Goal: Task Accomplishment & Management: Manage account settings

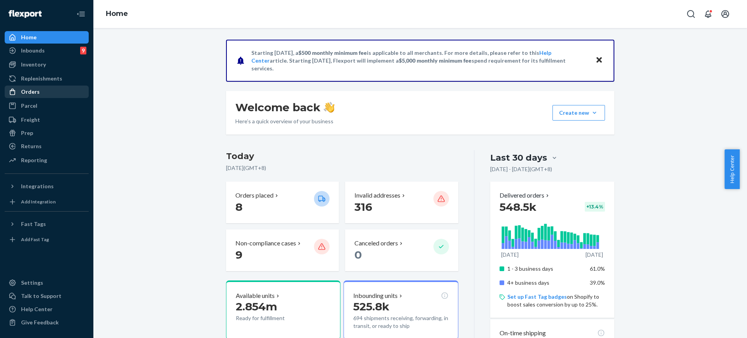
click at [37, 97] on div "Orders" at bounding box center [46, 91] width 83 height 11
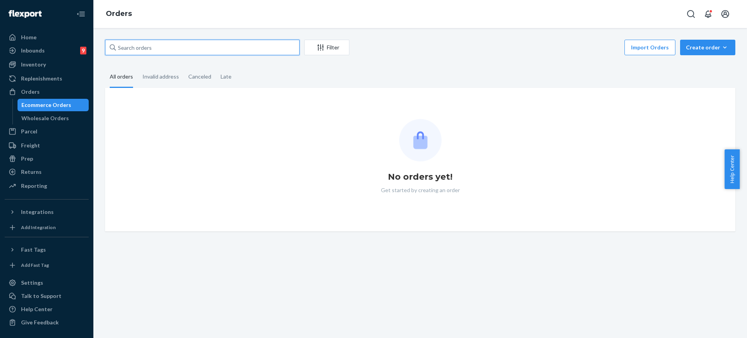
click at [143, 53] on input "text" at bounding box center [202, 48] width 195 height 16
paste input "254735539"
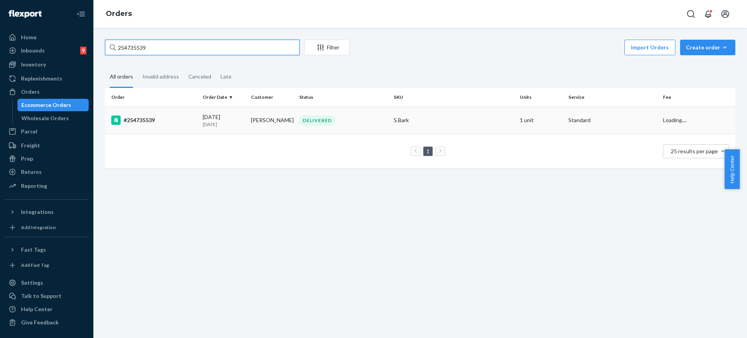
type input "254735539"
click at [490, 111] on td "S.Bark" at bounding box center [454, 120] width 126 height 27
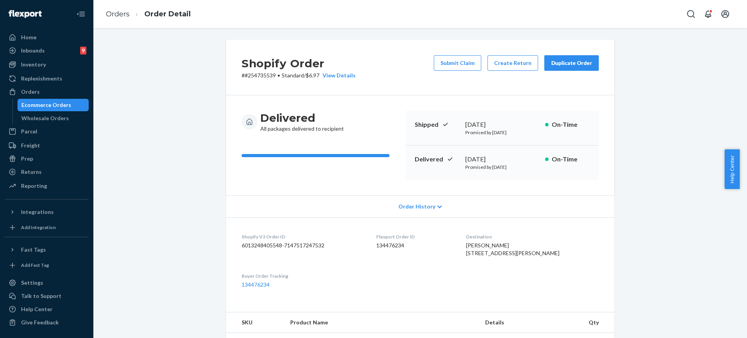
drag, startPoint x: 747, startPoint y: 228, endPoint x: 747, endPoint y: 279, distance: 51.0
click at [739, 279] on body "Home Inbounds 9 Shipping Plans Problems 9 Inventory Products Replenishments Ord…" at bounding box center [373, 169] width 747 height 338
click at [718, 269] on div "Shopify Order # #254735539 • Standard / $6.97 View Details Submit Claim Create …" at bounding box center [420, 284] width 642 height 489
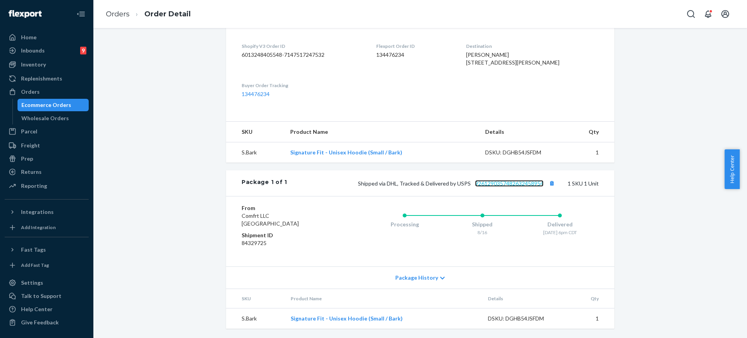
click at [495, 183] on link "9261290357482632458954" at bounding box center [509, 183] width 68 height 7
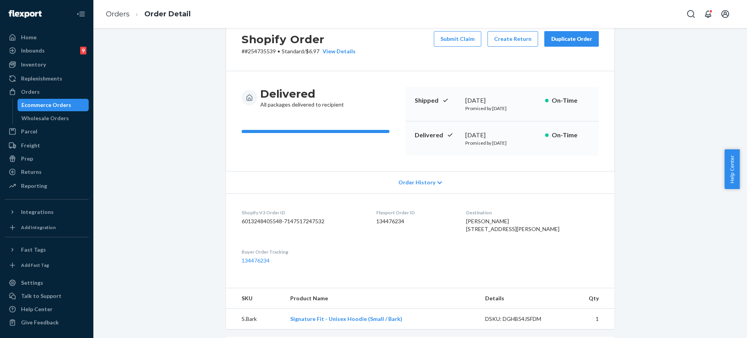
scroll to position [0, 0]
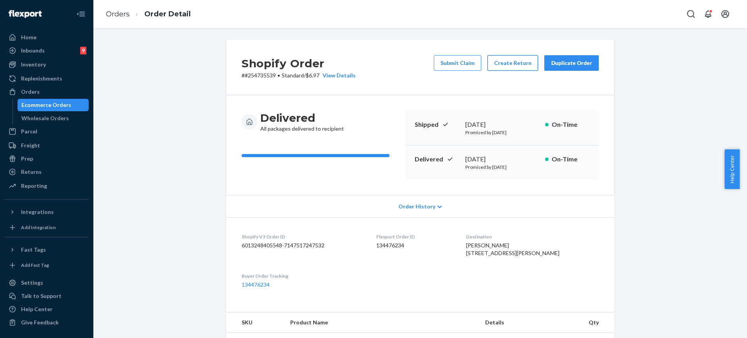
click at [495, 58] on button "Create Return" at bounding box center [513, 63] width 51 height 16
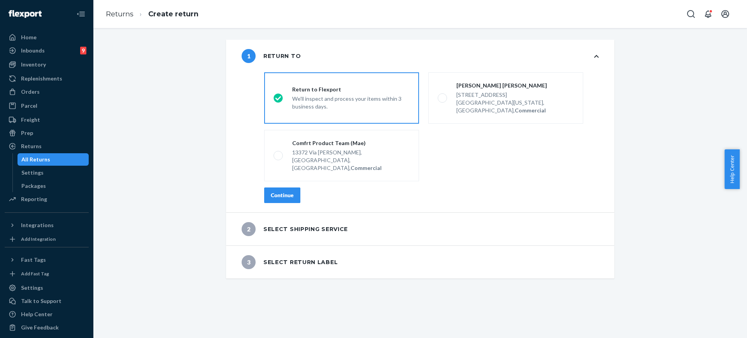
click at [281, 191] on div "Continue" at bounding box center [282, 195] width 23 height 8
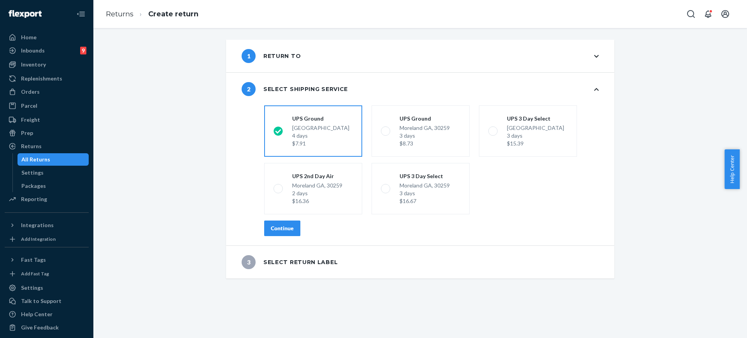
click at [283, 230] on div "Continue" at bounding box center [282, 229] width 23 height 8
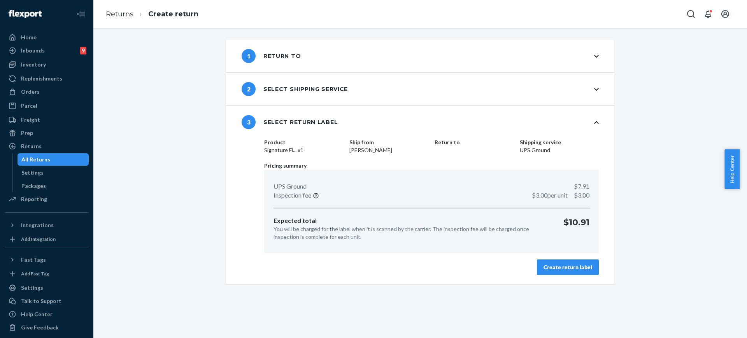
click at [585, 265] on div "Create return label" at bounding box center [568, 267] width 49 height 8
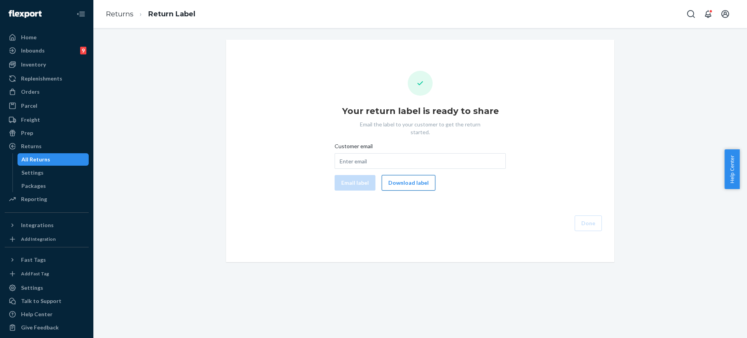
click at [398, 177] on button "Download label" at bounding box center [409, 183] width 54 height 16
drag, startPoint x: 24, startPoint y: 89, endPoint x: 43, endPoint y: 84, distance: 19.2
click at [24, 89] on div "Orders" at bounding box center [30, 92] width 19 height 8
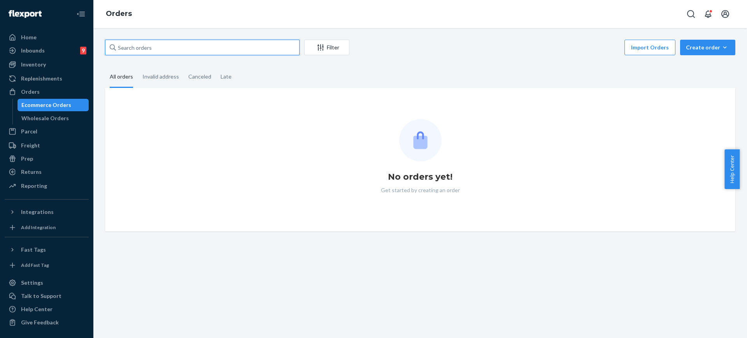
click at [147, 46] on input "text" at bounding box center [202, 48] width 195 height 16
paste input "254615193"
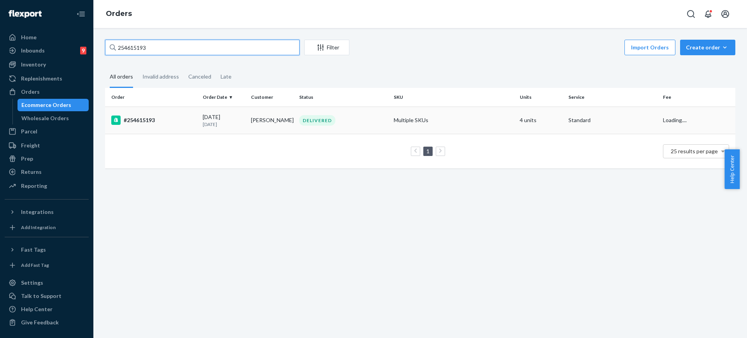
type input "254615193"
click at [464, 119] on td "Multiple SKUs" at bounding box center [454, 120] width 126 height 27
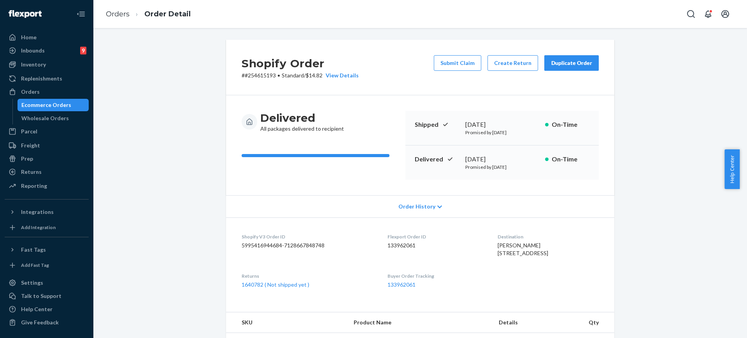
drag, startPoint x: 747, startPoint y: 216, endPoint x: 747, endPoint y: 280, distance: 64.2
click at [739, 280] on body "Home Inbounds 9 Shipping Plans Problems 9 Inventory Products Replenishments Ord…" at bounding box center [373, 169] width 747 height 338
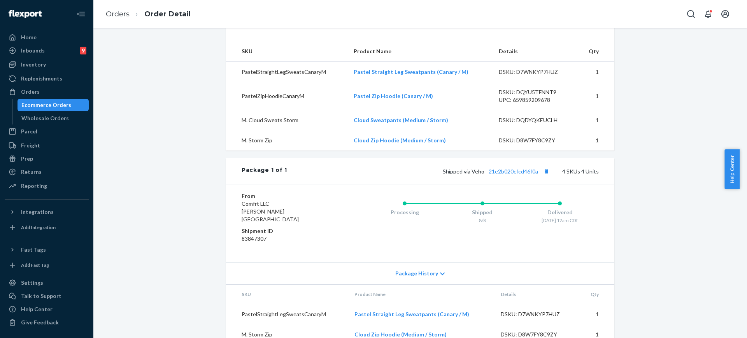
click at [662, 120] on div "Shopify Order # #254615193 • Standard / $14.82 View Details Submit Claim Create…" at bounding box center [420, 85] width 642 height 634
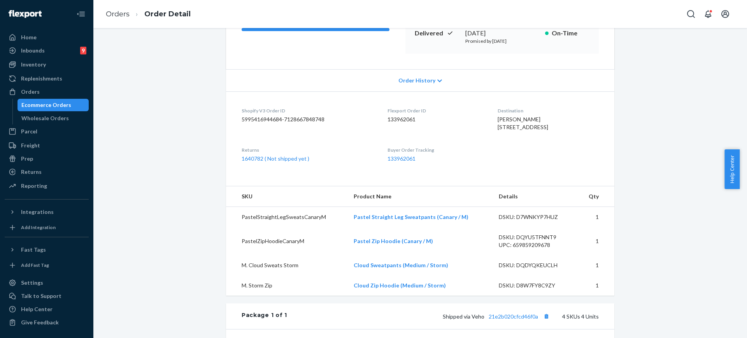
scroll to position [41, 0]
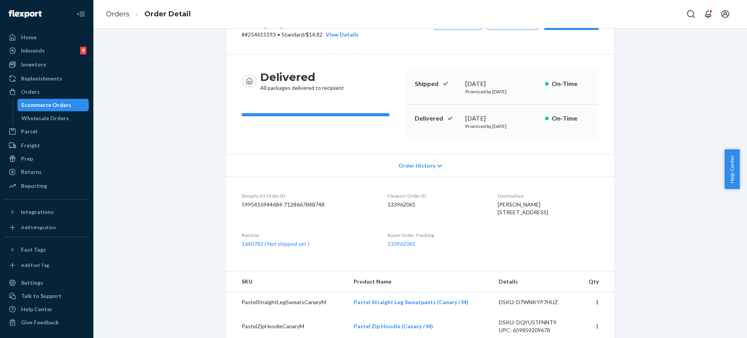
drag, startPoint x: 744, startPoint y: 149, endPoint x: 728, endPoint y: 116, distance: 37.4
click at [739, 118] on body "Home Inbounds 9 Shipping Plans Problems 9 Inventory Products Replenishments Ord…" at bounding box center [373, 169] width 747 height 338
click at [713, 114] on div "Shopify Order # #254615193 • Standard / $14.82 View Details Submit Claim Create…" at bounding box center [420, 316] width 642 height 634
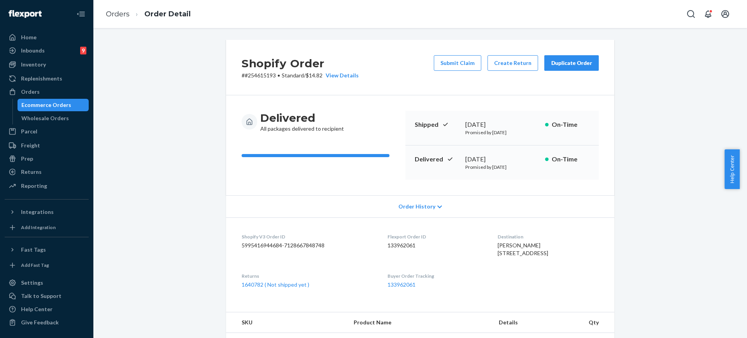
click at [568, 72] on div "Submit Claim Create Return Duplicate Order" at bounding box center [516, 67] width 171 height 24
click at [570, 62] on div "Duplicate Order" at bounding box center [571, 63] width 41 height 8
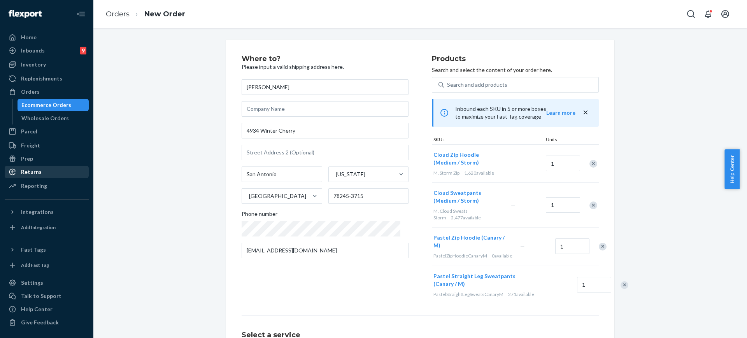
click at [30, 174] on div "Returns" at bounding box center [31, 172] width 21 height 8
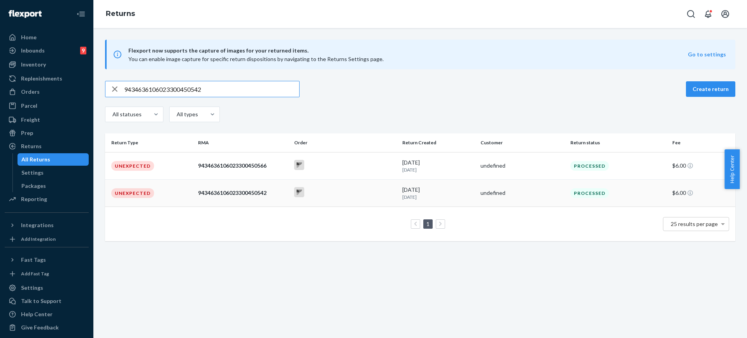
type input "9434636106023300450542"
click at [267, 190] on div "9434636106023300450542" at bounding box center [243, 193] width 90 height 8
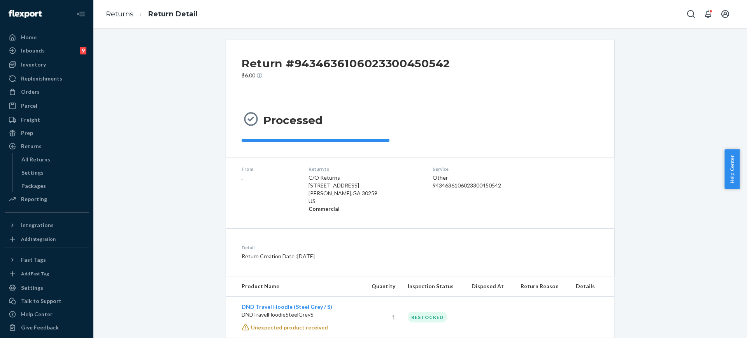
drag, startPoint x: 747, startPoint y: 179, endPoint x: 747, endPoint y: 262, distance: 82.9
click at [739, 262] on body "Home Inbounds 9 Shipping Plans Problems 9 Inventory Products Replenishments Ord…" at bounding box center [373, 169] width 747 height 338
click at [729, 272] on div "Return #9434636106023300450542 $6.00 Processed From , Return to C/O Returns 190…" at bounding box center [420, 209] width 642 height 339
click at [352, 63] on h2 "Return #9434636106023300450542" at bounding box center [346, 63] width 209 height 16
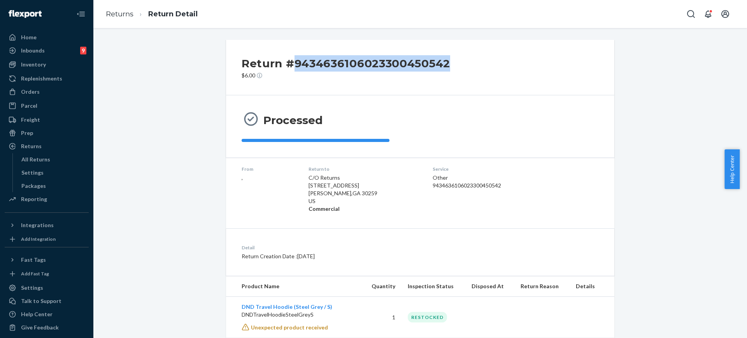
click at [352, 63] on h2 "Return #9434636106023300450542" at bounding box center [346, 63] width 209 height 16
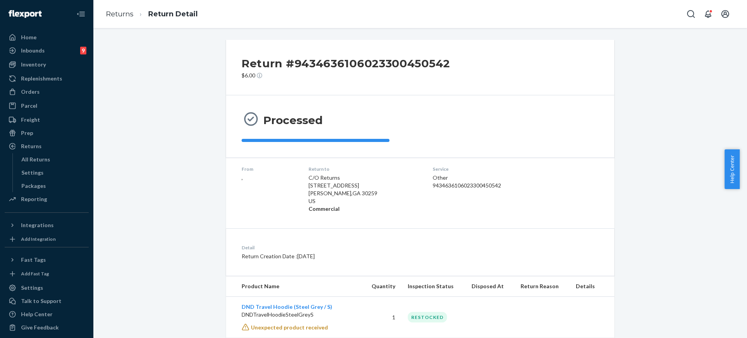
click at [289, 75] on p "$6.00" at bounding box center [346, 76] width 209 height 8
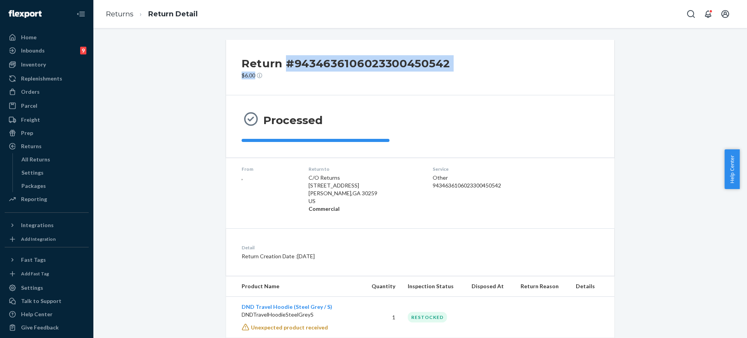
drag, startPoint x: 282, startPoint y: 61, endPoint x: 536, endPoint y: 59, distance: 254.5
click at [536, 59] on div "Return #9434636106023300450542 $6.00" at bounding box center [420, 68] width 388 height 56
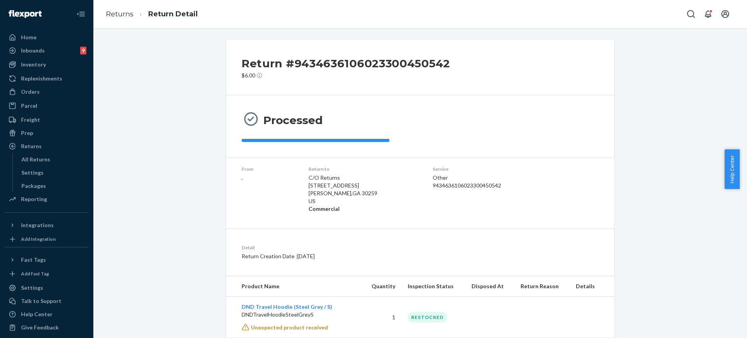
click at [272, 71] on h2 "Return #9434636106023300450542" at bounding box center [346, 63] width 209 height 16
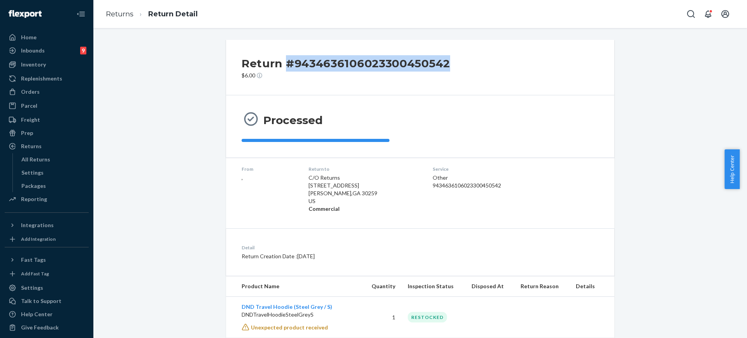
copy h2 "#9434636106023300450542"
drag, startPoint x: 281, startPoint y: 62, endPoint x: 451, endPoint y: 46, distance: 171.2
click at [451, 46] on div "Return #9434636106023300450542 $6.00" at bounding box center [420, 68] width 388 height 56
click at [39, 90] on div "Orders" at bounding box center [46, 91] width 83 height 11
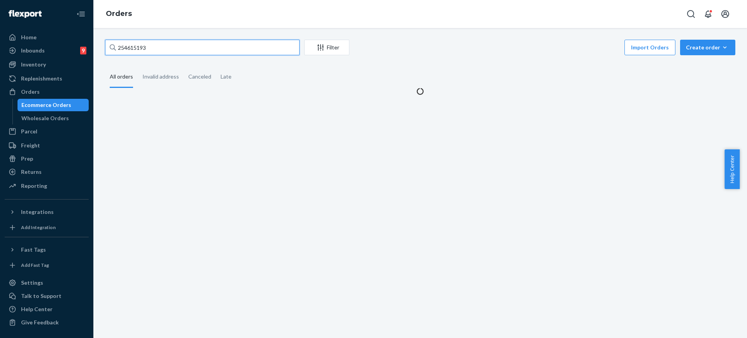
click at [142, 42] on input "254615193" at bounding box center [202, 48] width 195 height 16
paste input "402751"
type input "254402751"
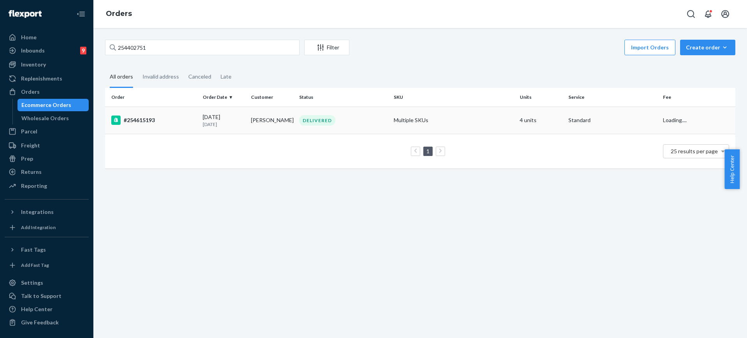
click at [463, 120] on td "Multiple SKUs" at bounding box center [454, 120] width 126 height 27
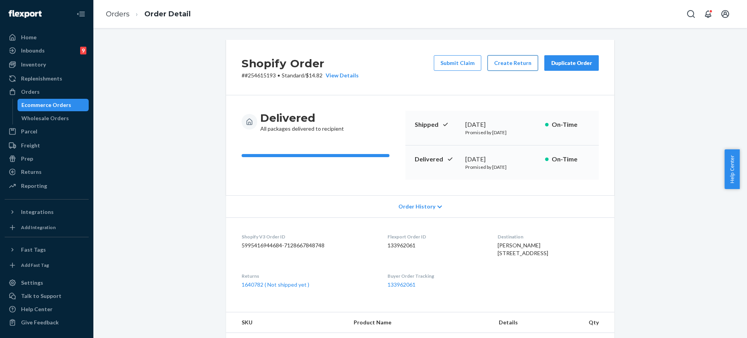
click at [516, 62] on button "Create Return" at bounding box center [513, 63] width 51 height 16
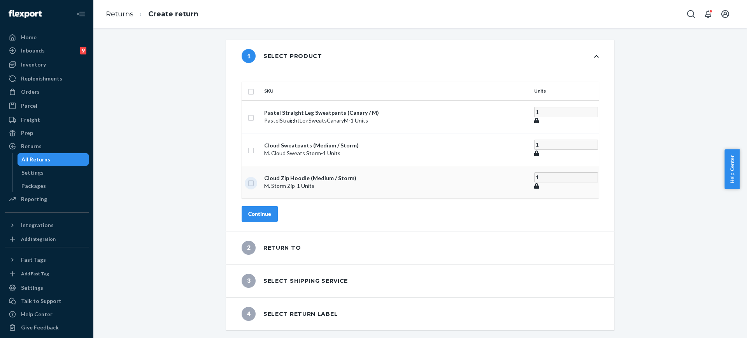
click at [254, 178] on input "checkbox" at bounding box center [251, 182] width 6 height 8
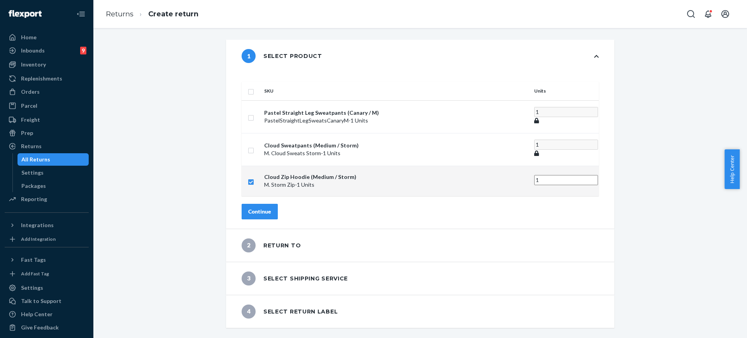
drag, startPoint x: 269, startPoint y: 166, endPoint x: 172, endPoint y: 7, distance: 186.4
click at [254, 177] on input "checkbox" at bounding box center [251, 181] width 6 height 8
checkbox input "false"
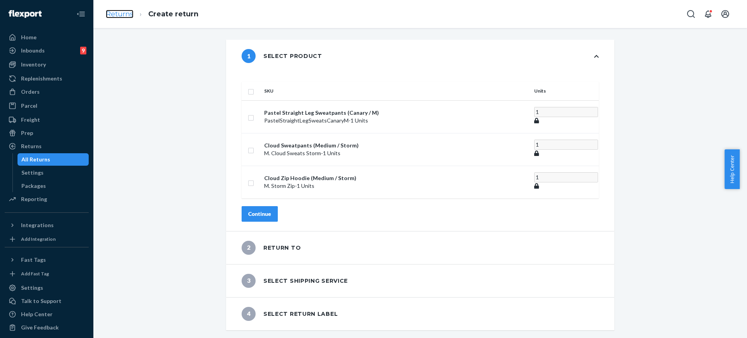
click at [118, 10] on link "Returns" at bounding box center [120, 14] width 28 height 9
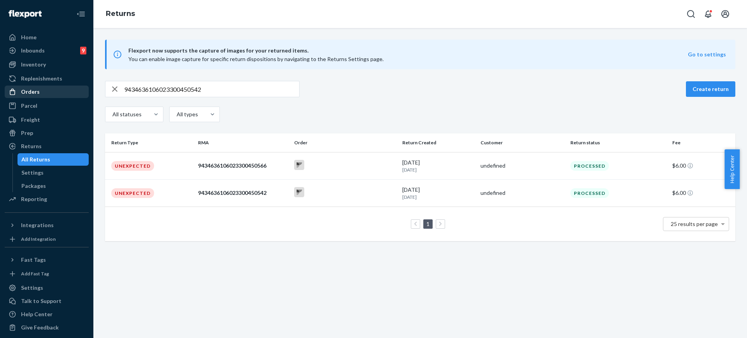
click at [33, 93] on div "Orders" at bounding box center [30, 92] width 19 height 8
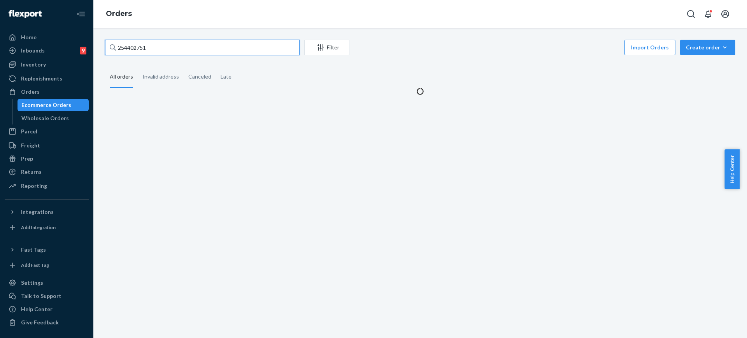
click at [174, 53] on input "254402751" at bounding box center [202, 48] width 195 height 16
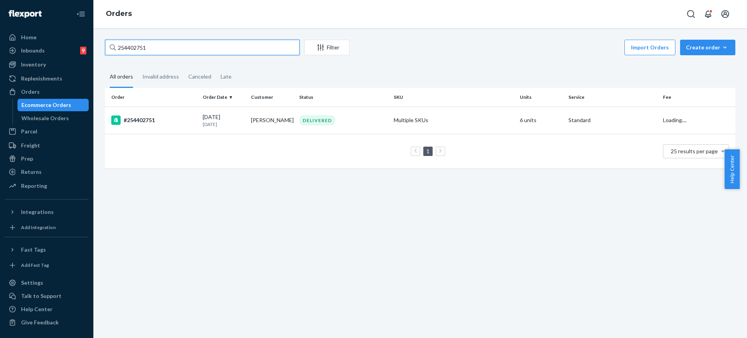
click at [174, 53] on input "254402751" at bounding box center [202, 48] width 195 height 16
paste input "#"
type input "#254402751"
click at [420, 125] on td "Multiple SKUs" at bounding box center [454, 120] width 126 height 27
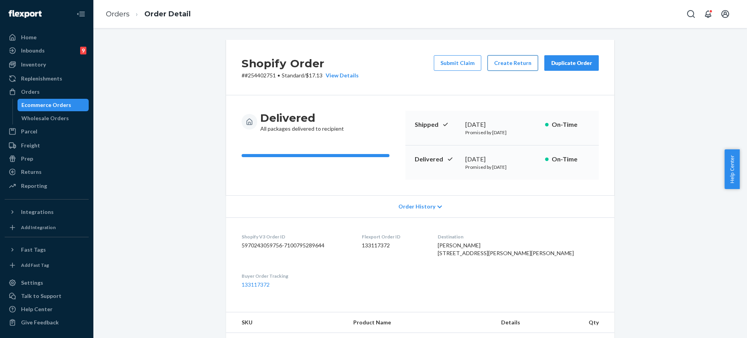
click at [513, 59] on button "Create Return" at bounding box center [513, 63] width 51 height 16
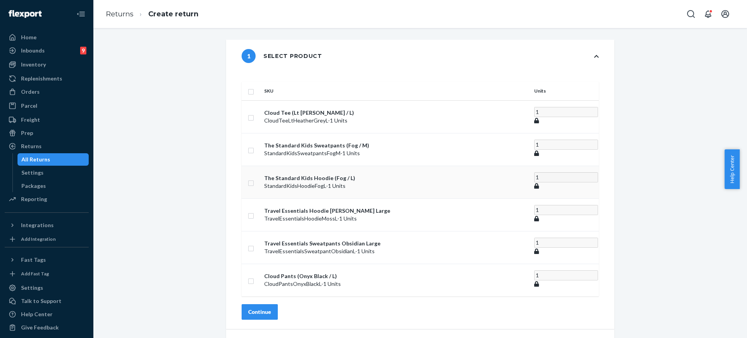
click at [261, 168] on td at bounding box center [251, 182] width 19 height 33
click at [254, 178] on input "checkbox" at bounding box center [251, 182] width 6 height 8
checkbox input "true"
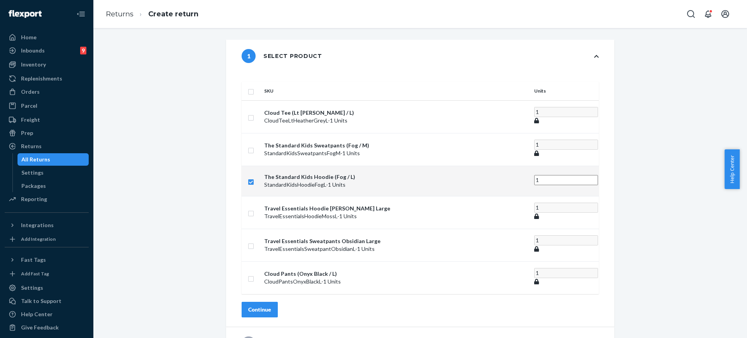
click at [271, 306] on div "Continue" at bounding box center [259, 310] width 23 height 8
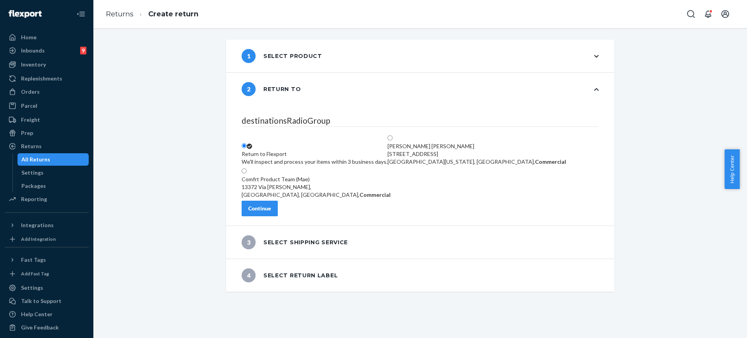
click at [271, 211] on div "Continue" at bounding box center [259, 209] width 23 height 8
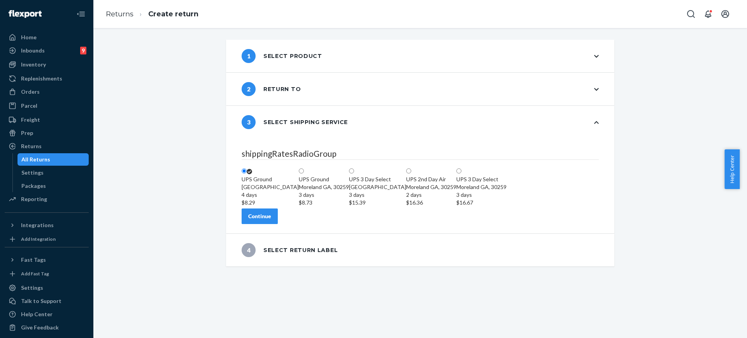
click at [270, 220] on div "Continue" at bounding box center [259, 216] width 23 height 8
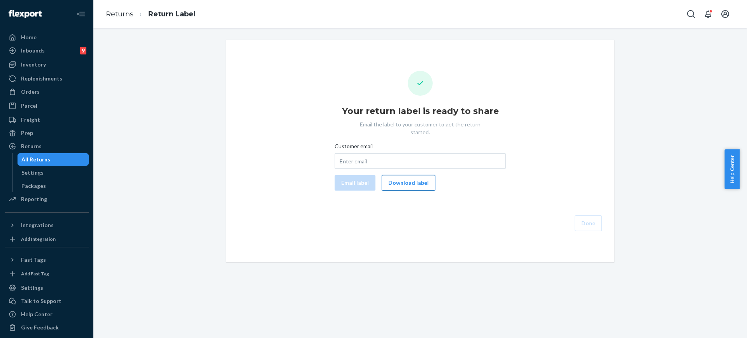
click at [407, 175] on button "Download label" at bounding box center [409, 183] width 54 height 16
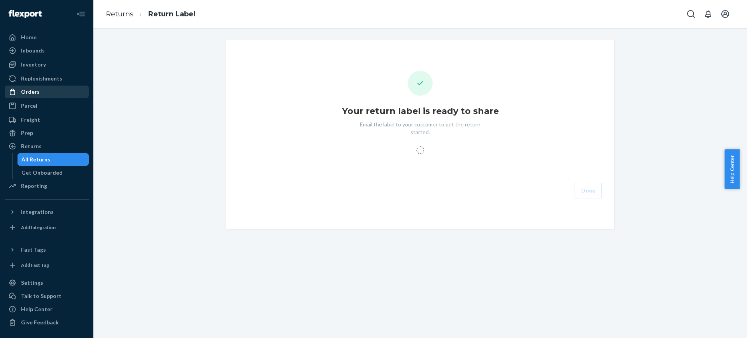
click at [41, 95] on div "Orders" at bounding box center [46, 91] width 83 height 11
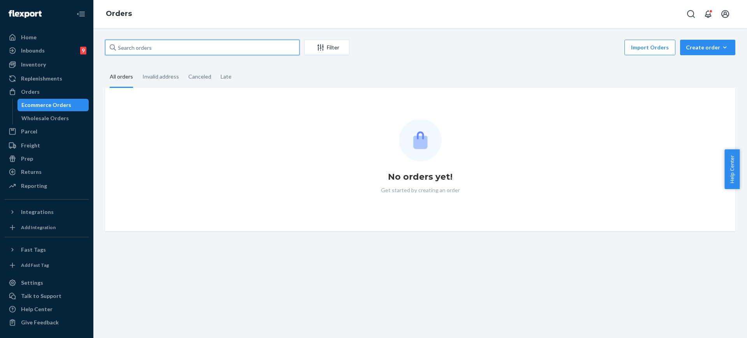
click at [182, 52] on input "text" at bounding box center [202, 48] width 195 height 16
paste input "253756072"
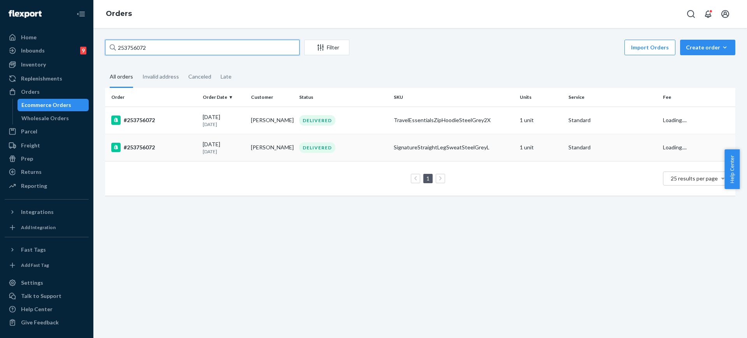
type input "253756072"
click at [504, 141] on td "SignatureStraightLegSweatSteelGreyL" at bounding box center [454, 147] width 126 height 27
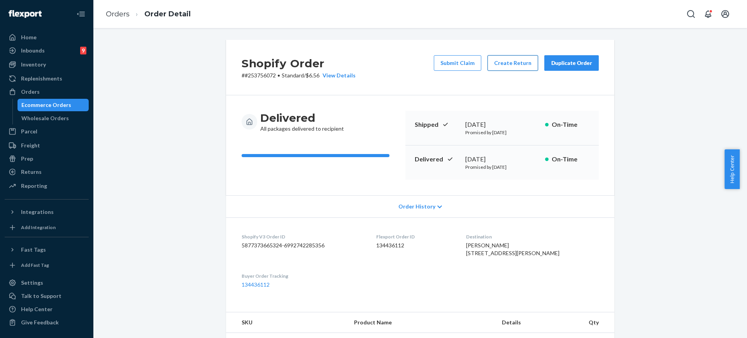
click at [494, 61] on button "Create Return" at bounding box center [513, 63] width 51 height 16
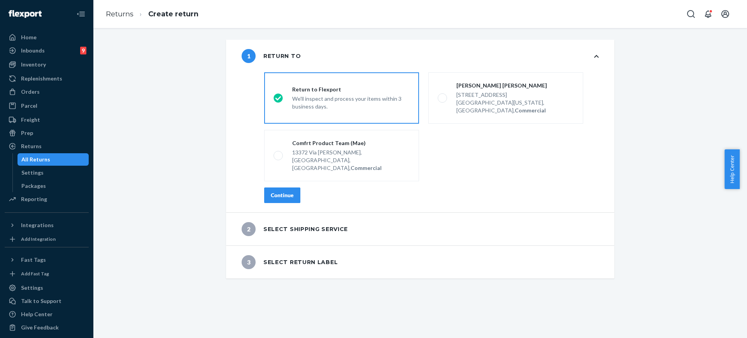
drag, startPoint x: 290, startPoint y: 179, endPoint x: 304, endPoint y: 170, distance: 16.9
click at [290, 191] on div "Continue" at bounding box center [282, 195] width 23 height 8
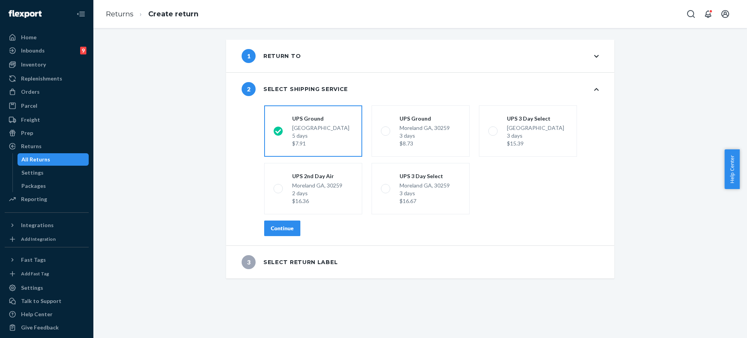
click at [279, 228] on div "Continue" at bounding box center [282, 229] width 23 height 8
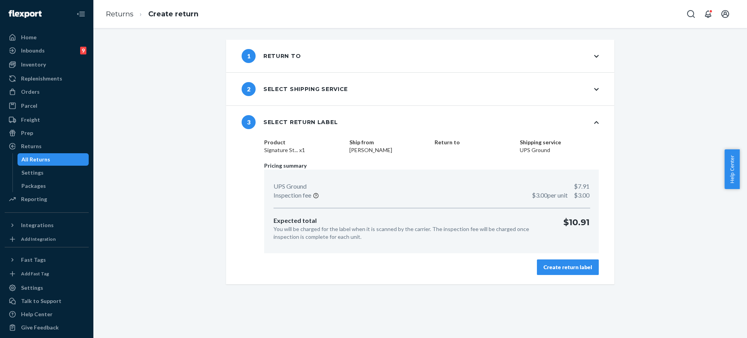
click at [546, 267] on div "Create return label" at bounding box center [568, 267] width 49 height 8
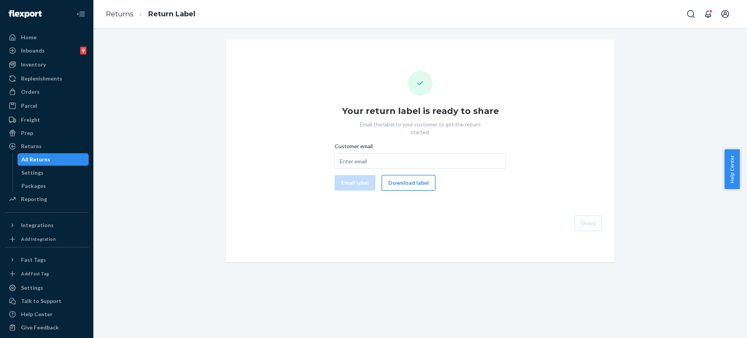
click at [404, 178] on button "Download label" at bounding box center [409, 183] width 54 height 16
click at [49, 92] on div "Orders" at bounding box center [46, 91] width 83 height 11
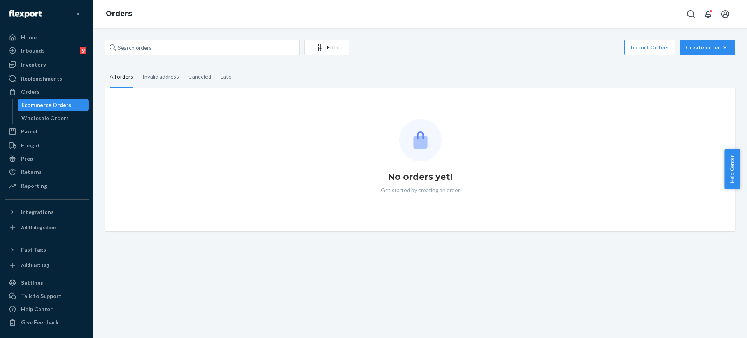
click at [170, 56] on div "Filter Import Orders Create order Ecommerce order Removal order" at bounding box center [420, 49] width 630 height 18
click at [175, 47] on input "text" at bounding box center [202, 48] width 195 height 16
paste input "254766429"
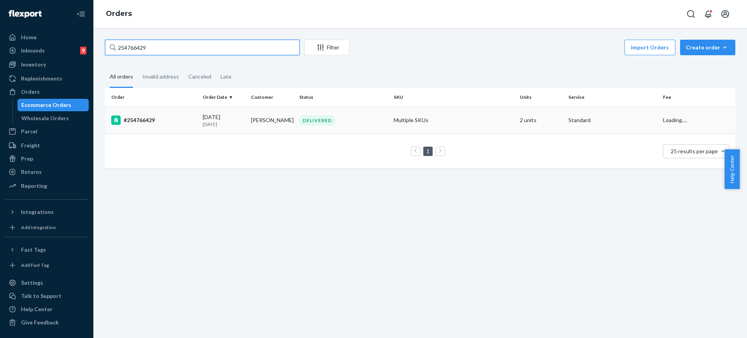
type input "254766429"
click at [536, 122] on td "2 units" at bounding box center [541, 120] width 48 height 27
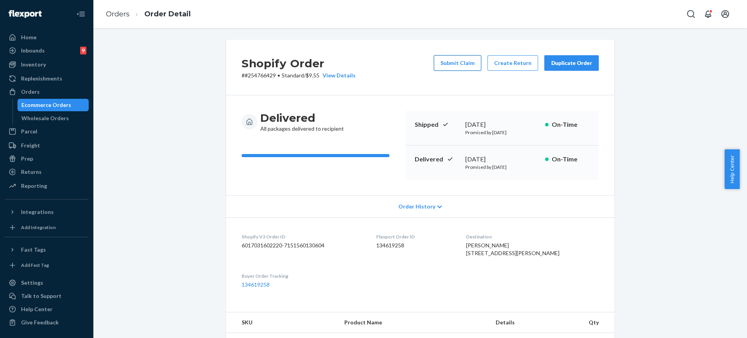
click at [446, 61] on button "Submit Claim" at bounding box center [457, 63] width 47 height 16
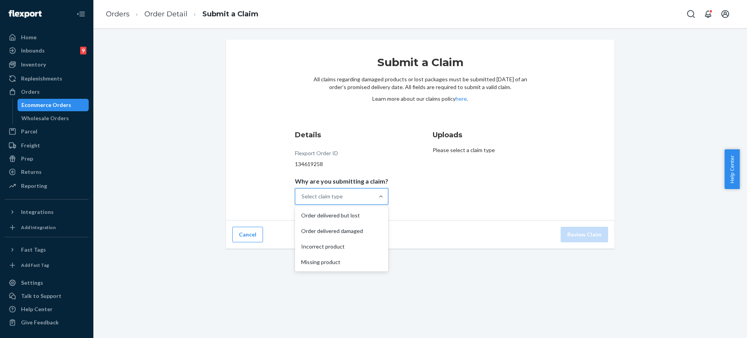
click at [348, 198] on div "Select claim type" at bounding box center [334, 197] width 79 height 16
click at [302, 198] on input "Why are you submitting a claim? option Order delivered but lost focused, 1 of 4…" at bounding box center [302, 197] width 1 height 8
click at [362, 245] on div "Incorrect product" at bounding box center [342, 247] width 90 height 16
click at [302, 200] on input "Why are you submitting a claim? option Incorrect product focused, 3 of 4. 4 res…" at bounding box center [302, 197] width 1 height 8
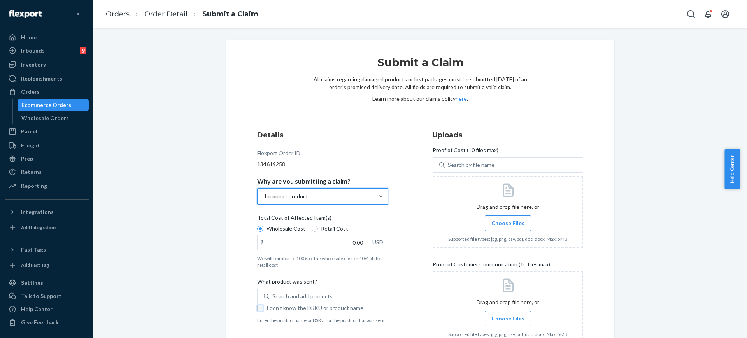
click at [257, 309] on input "I don't know the DSKU or product name" at bounding box center [260, 308] width 6 height 6
drag, startPoint x: 747, startPoint y: 218, endPoint x: 747, endPoint y: 288, distance: 69.7
click at [739, 288] on body "Home Inbounds 9 Shipping Plans Problems 9 Inventory Products Replenishments Ord…" at bounding box center [373, 169] width 747 height 338
click at [700, 297] on div "Submit a Claim All claims regarding damaged products or lost packages must be s…" at bounding box center [420, 251] width 642 height 423
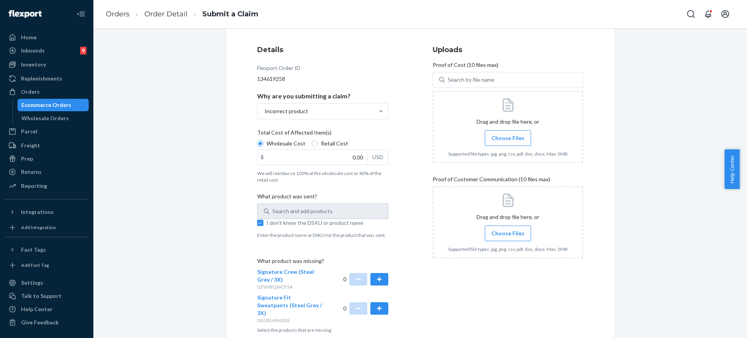
scroll to position [104, 0]
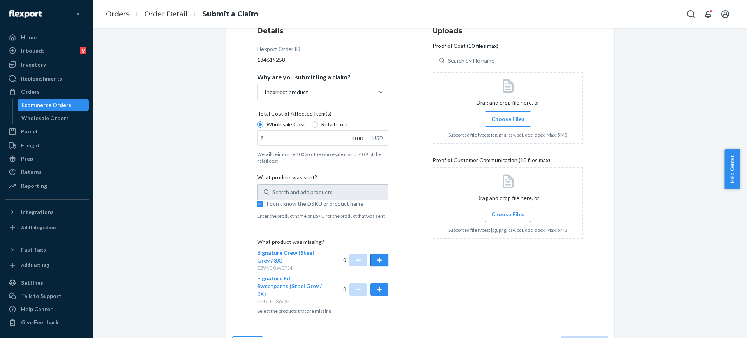
click at [381, 257] on button "button" at bounding box center [380, 260] width 18 height 12
click at [375, 284] on button "button" at bounding box center [380, 289] width 18 height 12
click at [257, 204] on input "I don't know the DSKU or product name" at bounding box center [260, 204] width 6 height 6
checkbox input "false"
click at [272, 191] on div "Search and add products" at bounding box center [302, 192] width 60 height 8
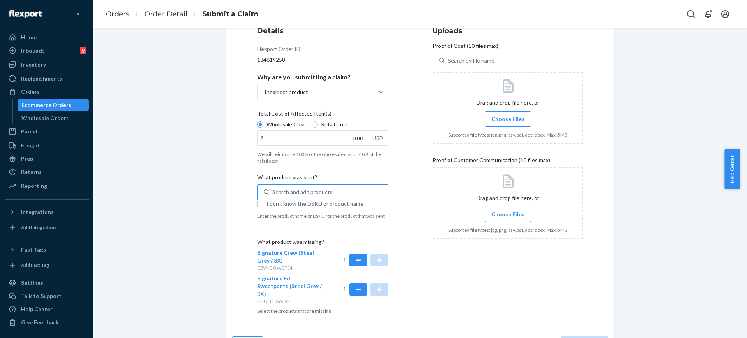
click at [272, 191] on input "Search and add products" at bounding box center [272, 192] width 1 height 8
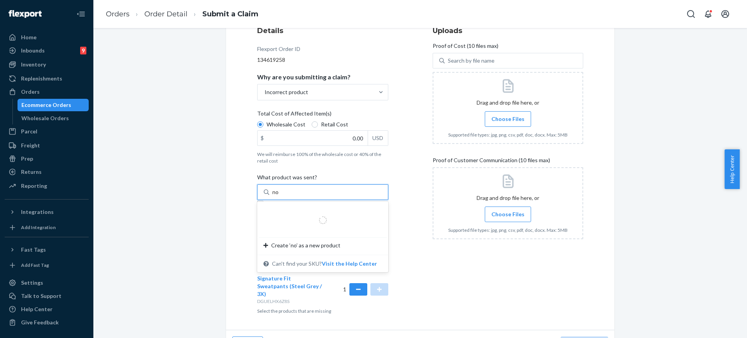
type input "n"
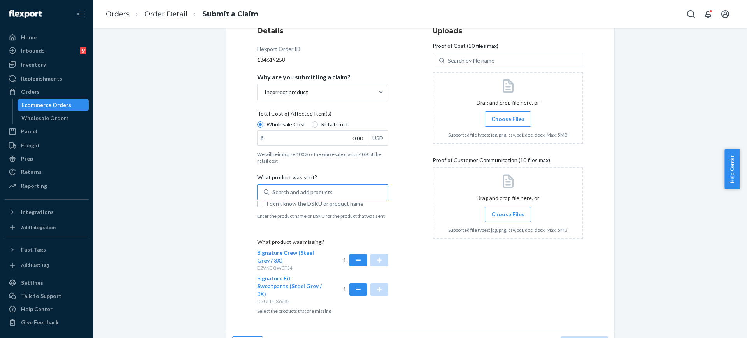
click at [257, 207] on label "I don't know the DSKU or product name" at bounding box center [322, 204] width 131 height 8
click at [257, 207] on input "I don't know the DSKU or product name" at bounding box center [260, 204] width 6 height 6
click at [362, 195] on div "Search and add products" at bounding box center [322, 192] width 131 height 16
click at [257, 203] on input "I don't know the DSKU or product name" at bounding box center [260, 204] width 6 height 6
checkbox input "false"
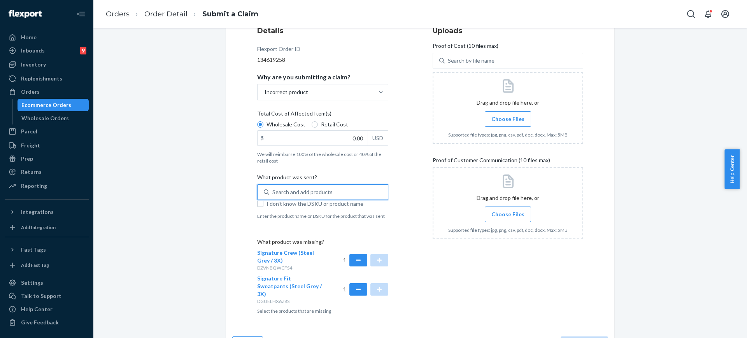
click at [272, 192] on div "Search and add products" at bounding box center [302, 192] width 60 height 8
click at [272, 192] on input "0 results available. Use Up and Down to choose options, press Enter to select t…" at bounding box center [272, 192] width 1 height 8
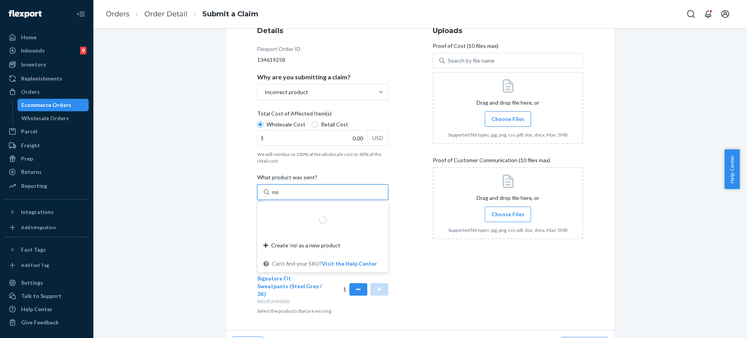
type input "n"
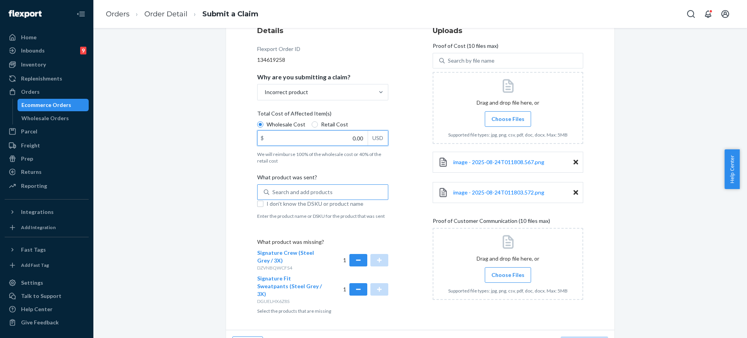
click at [349, 132] on input "0.00" at bounding box center [313, 138] width 110 height 15
type input "82.00"
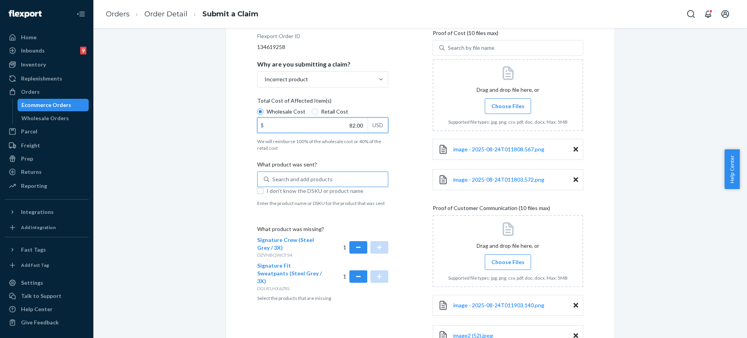
scroll to position [208, 0]
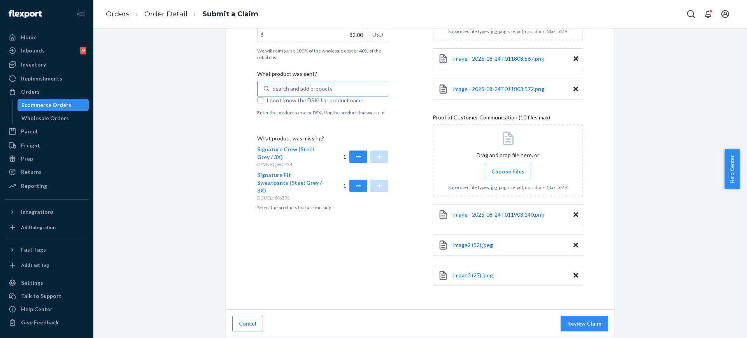
click at [597, 323] on button "Review Claim" at bounding box center [584, 324] width 47 height 16
click at [591, 322] on button "Review Claim" at bounding box center [584, 324] width 47 height 16
click at [569, 326] on button "Review Claim" at bounding box center [584, 324] width 47 height 16
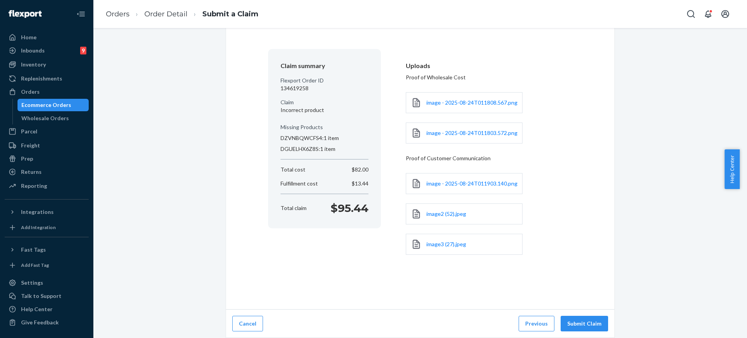
scroll to position [45, 0]
click at [587, 323] on button "Submit Claim" at bounding box center [584, 324] width 47 height 16
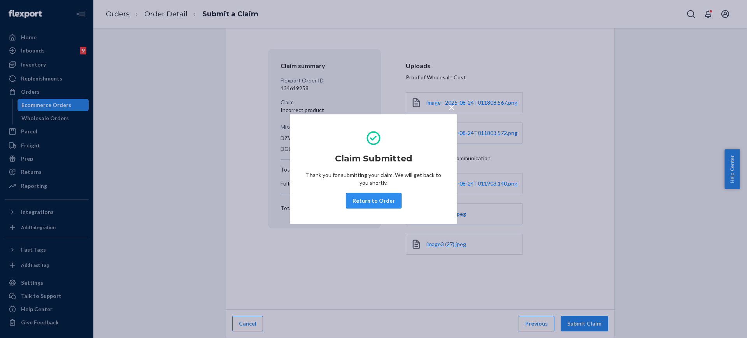
click at [380, 201] on button "Return to Order" at bounding box center [374, 201] width 56 height 16
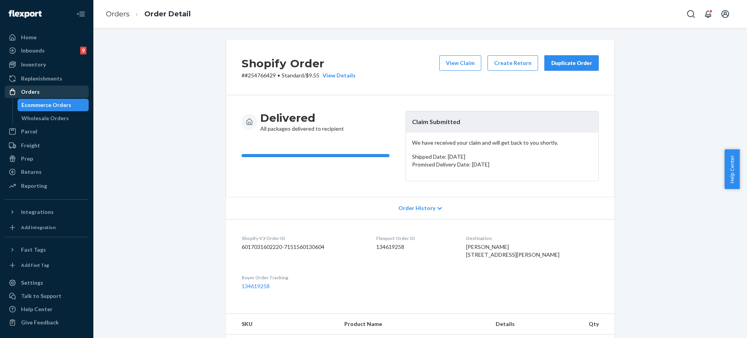
click at [48, 92] on div "Orders" at bounding box center [46, 91] width 83 height 11
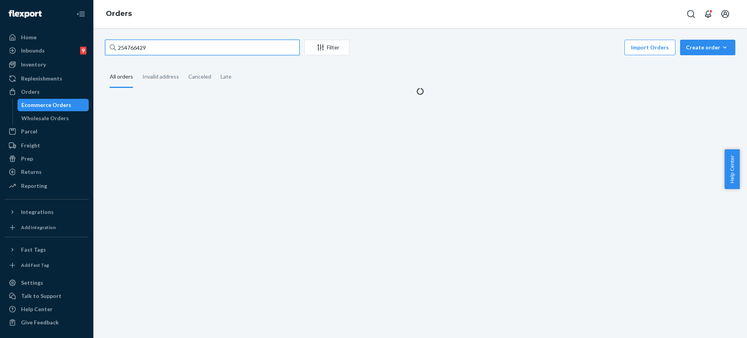
click at [156, 49] on input "254766429" at bounding box center [202, 48] width 195 height 16
paste input "678488"
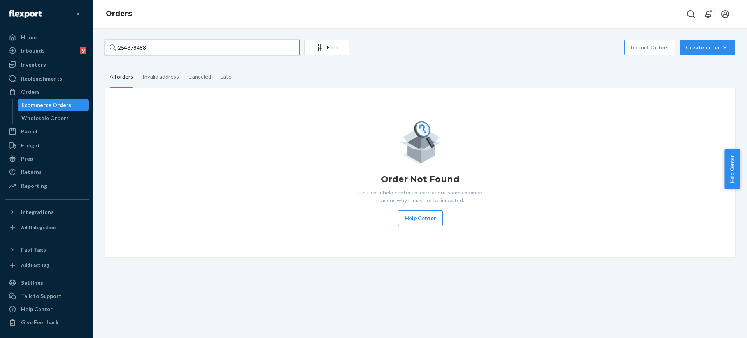
type input "254678488"
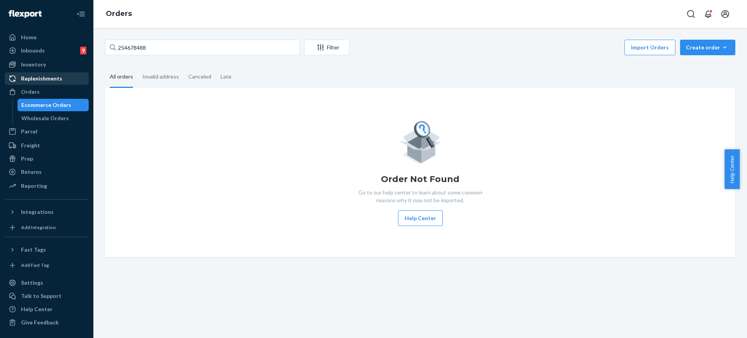
click at [30, 83] on div "Replenishments" at bounding box center [46, 78] width 83 height 11
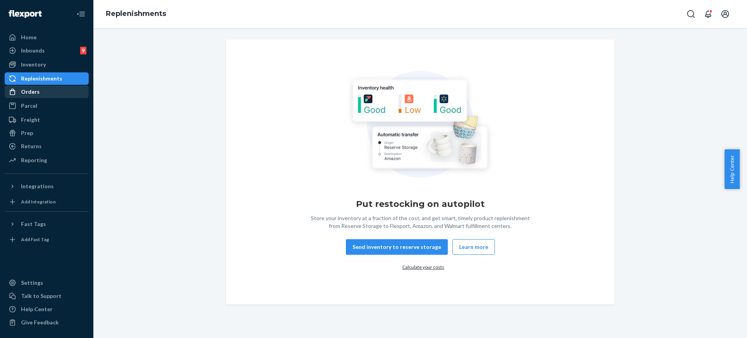
click at [24, 92] on div "Orders" at bounding box center [30, 92] width 19 height 8
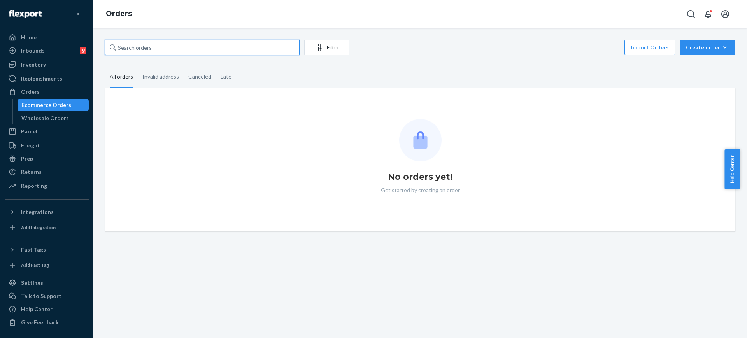
click at [170, 47] on input "text" at bounding box center [202, 48] width 195 height 16
paste input "254678488"
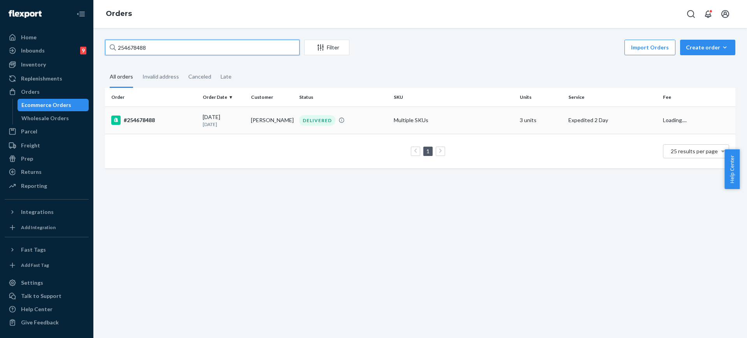
type input "254678488"
click at [441, 125] on td "Multiple SKUs" at bounding box center [454, 120] width 126 height 27
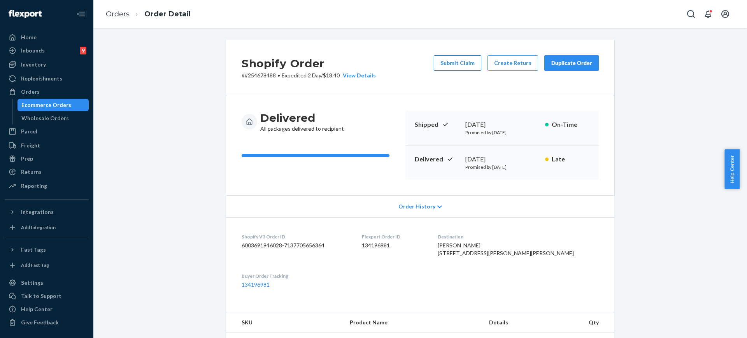
click at [460, 62] on button "Submit Claim" at bounding box center [457, 63] width 47 height 16
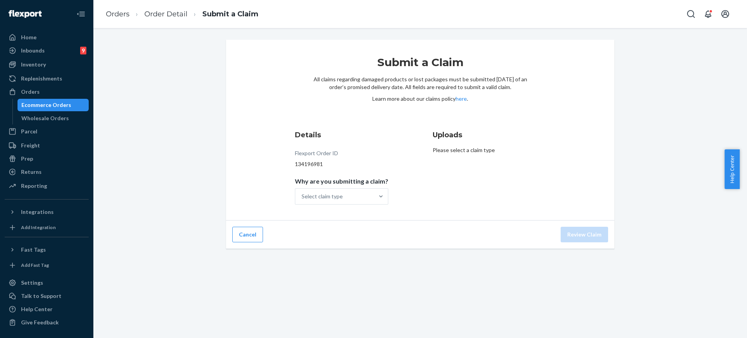
click at [385, 198] on div "Details Flexport Order ID 134196981 Why are you submitting a claim? Select clai…" at bounding box center [351, 167] width 113 height 84
click at [348, 263] on div "Missing product" at bounding box center [342, 263] width 90 height 16
click at [302, 200] on input "Why are you submitting a claim? option Missing product focused, 4 of 4. 4 resul…" at bounding box center [302, 197] width 1 height 8
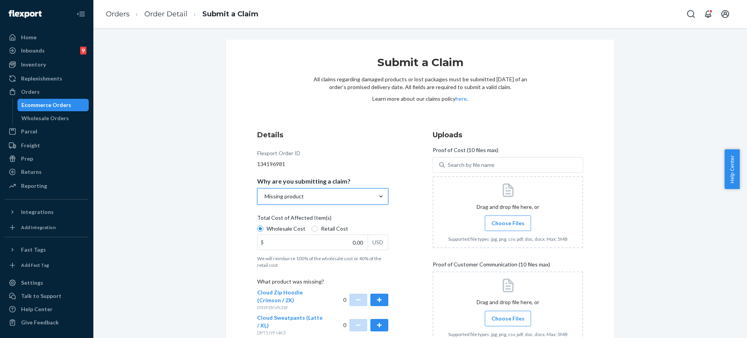
click at [351, 198] on div "Missing product" at bounding box center [316, 197] width 116 height 16
click at [265, 198] on input "Why are you submitting a claim? option Missing product, selected. 0 results ava…" at bounding box center [264, 197] width 1 height 8
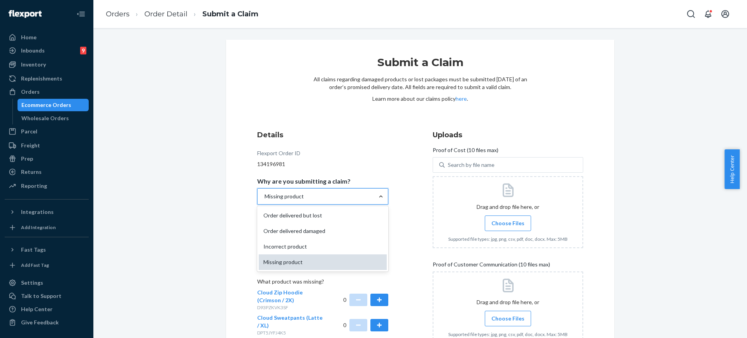
click at [337, 261] on div "Missing product" at bounding box center [323, 263] width 128 height 16
click at [265, 200] on input "Why are you submitting a claim? option Missing product, selected. option Missin…" at bounding box center [264, 197] width 1 height 8
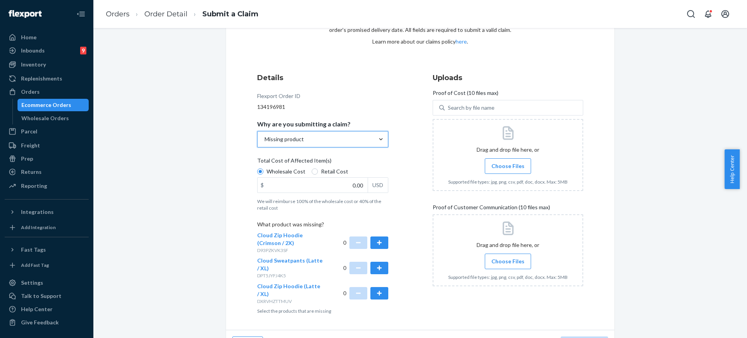
scroll to position [78, 0]
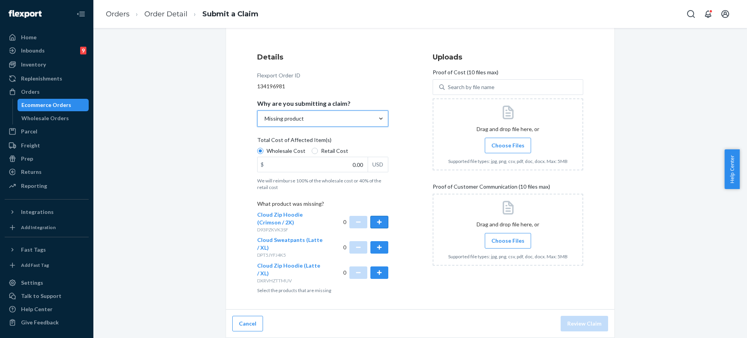
click at [371, 226] on button "button" at bounding box center [380, 222] width 18 height 12
click at [375, 251] on button "button" at bounding box center [380, 247] width 18 height 12
click at [379, 272] on button "button" at bounding box center [380, 273] width 18 height 12
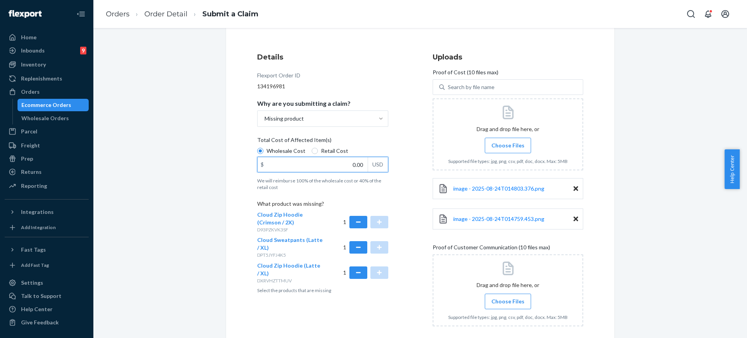
click at [352, 166] on input "0.00" at bounding box center [313, 164] width 110 height 15
type input "152.00"
drag, startPoint x: 682, startPoint y: 277, endPoint x: 727, endPoint y: 266, distance: 46.5
click at [682, 277] on div "Submit a Claim All claims regarding damaged products or lost packages must be s…" at bounding box center [420, 185] width 642 height 446
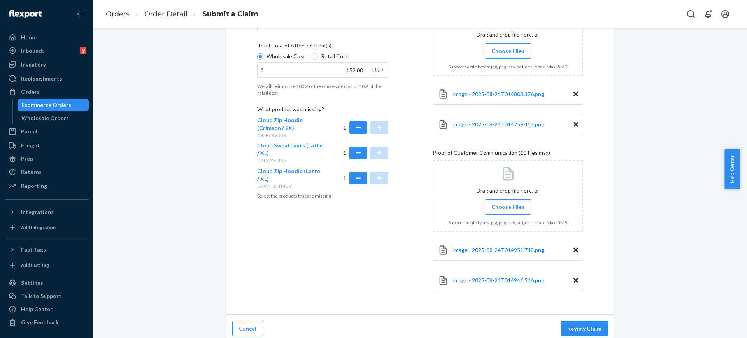
scroll to position [177, 0]
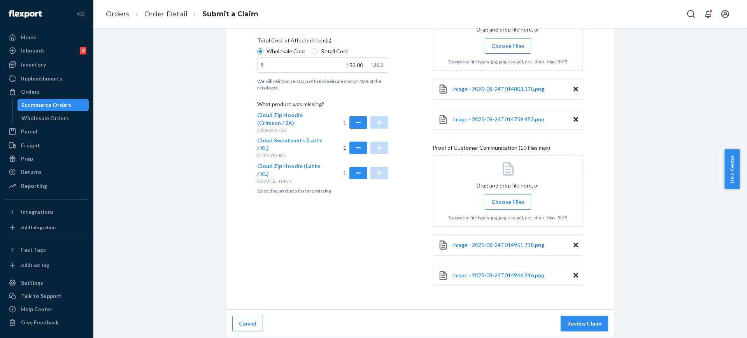
click at [591, 325] on button "Review Claim" at bounding box center [584, 324] width 47 height 16
click at [568, 320] on button "Review Claim" at bounding box center [584, 324] width 47 height 16
click at [650, 284] on div "Submit a Claim All claims regarding damaged products or lost packages must be s…" at bounding box center [420, 100] width 642 height 476
drag, startPoint x: 605, startPoint y: 320, endPoint x: 595, endPoint y: 323, distance: 9.6
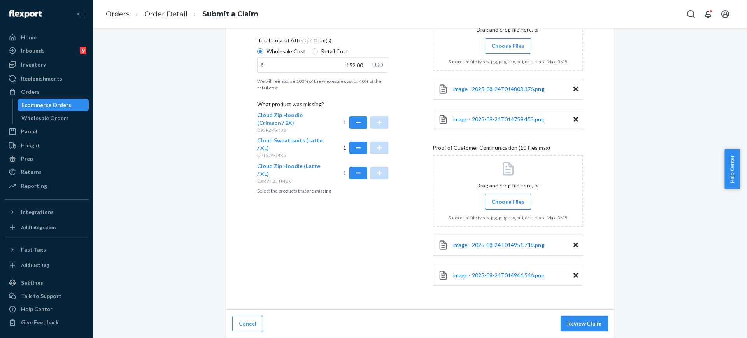
click at [604, 320] on div "Cancel Review Claim" at bounding box center [420, 324] width 388 height 28
click at [594, 323] on button "Review Claim" at bounding box center [584, 324] width 47 height 16
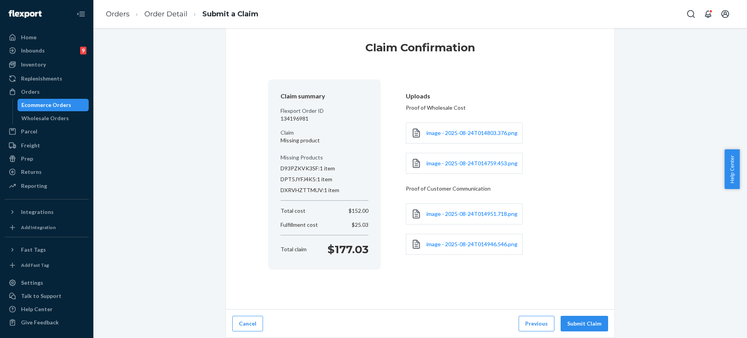
scroll to position [15, 0]
click at [585, 314] on div "Cancel Previous Submit Claim" at bounding box center [420, 324] width 388 height 28
click at [579, 323] on button "Submit Claim" at bounding box center [584, 324] width 47 height 16
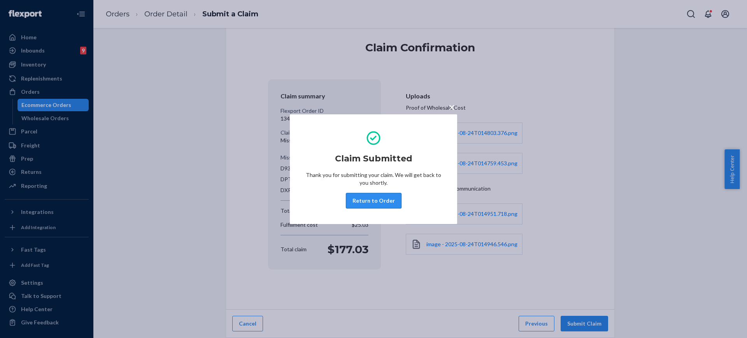
click at [383, 200] on button "Return to Order" at bounding box center [374, 201] width 56 height 16
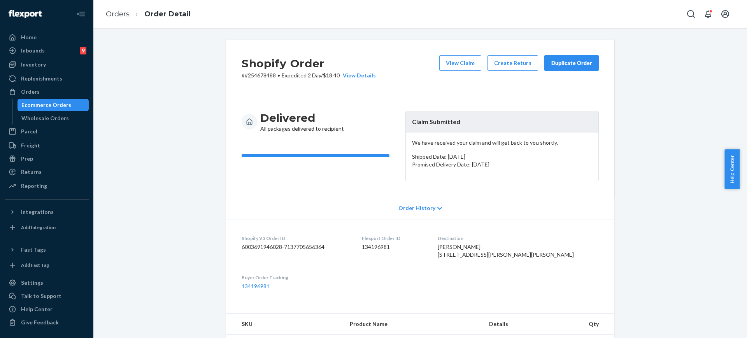
click at [259, 77] on p "# #254678488 • Expedited 2 Day / $18.40 View Details" at bounding box center [309, 76] width 134 height 8
copy p "254678488"
click at [51, 170] on div "Returns" at bounding box center [46, 172] width 83 height 11
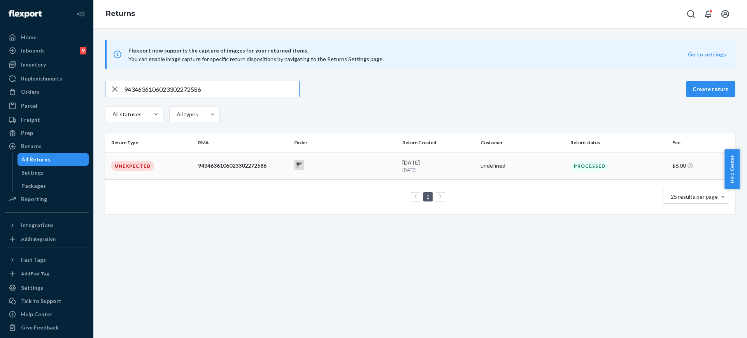
type input "9434636106023302272586"
click at [478, 165] on td "undefined" at bounding box center [523, 165] width 90 height 27
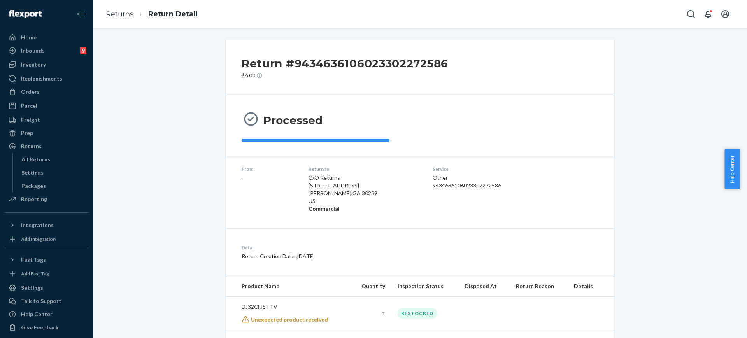
drag, startPoint x: 747, startPoint y: 183, endPoint x: 747, endPoint y: 253, distance: 70.1
click at [739, 252] on body "Home Inbounds 9 Shipping Plans Problems 9 Inventory Products Replenishments Ord…" at bounding box center [373, 169] width 747 height 338
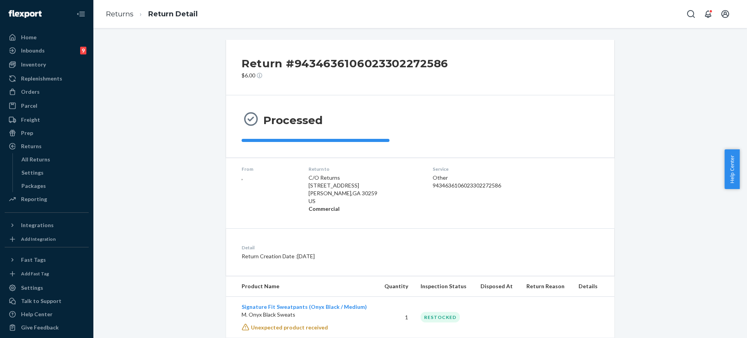
click at [676, 277] on div "Return #9434636106023302272586 $6.00 Processed From , Return to C/O Returns [ST…" at bounding box center [420, 209] width 642 height 339
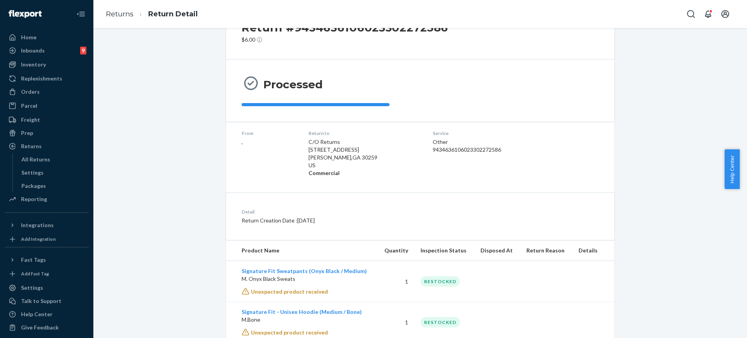
scroll to position [55, 0]
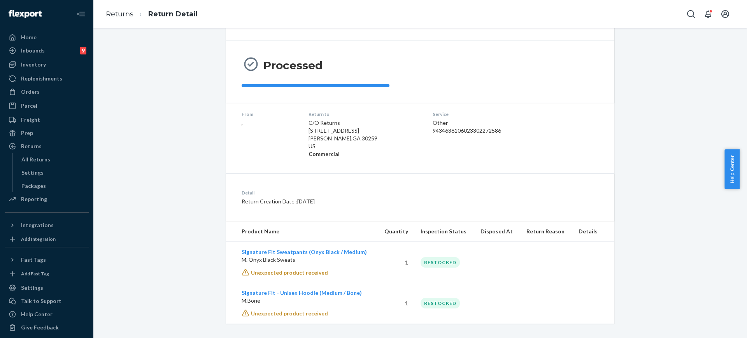
click at [23, 87] on div "Orders" at bounding box center [46, 91] width 83 height 11
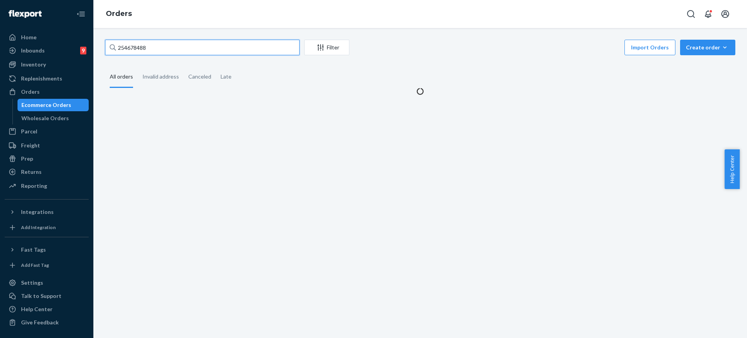
click at [181, 45] on input "254678488" at bounding box center [202, 48] width 195 height 16
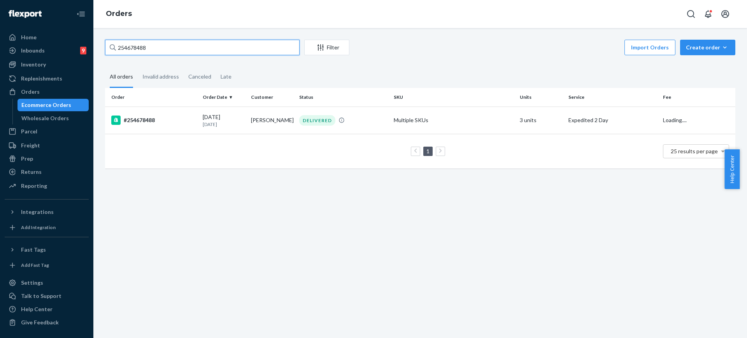
paste input "77145"
type input "254771458"
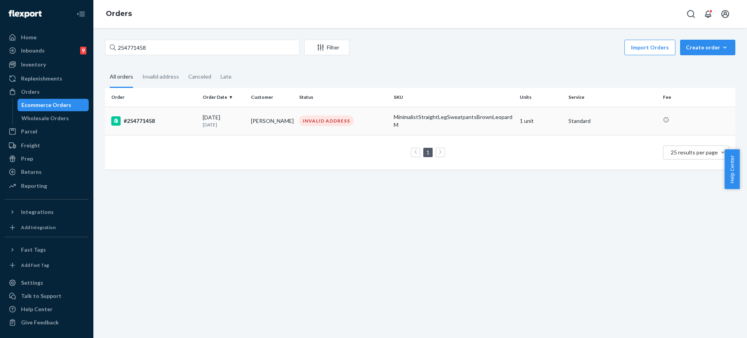
click at [385, 118] on div "INVALID ADDRESS" at bounding box center [343, 121] width 91 height 11
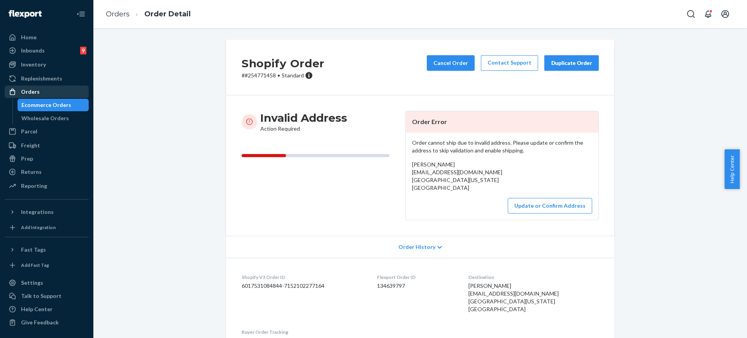
click at [55, 90] on div "Orders" at bounding box center [46, 91] width 83 height 11
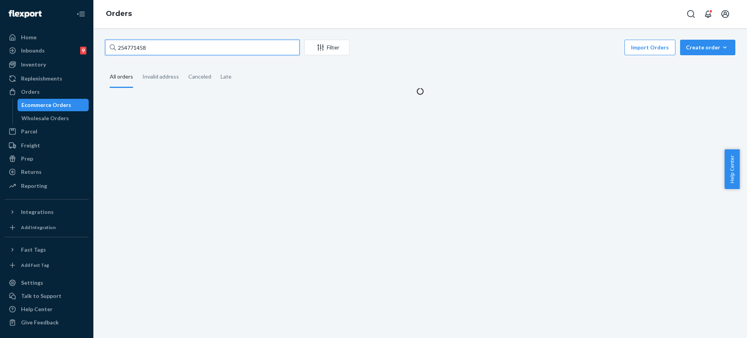
click at [148, 47] on input "254771458" at bounding box center [202, 48] width 195 height 16
type input "v"
paste input "[PERSON_NAME]"
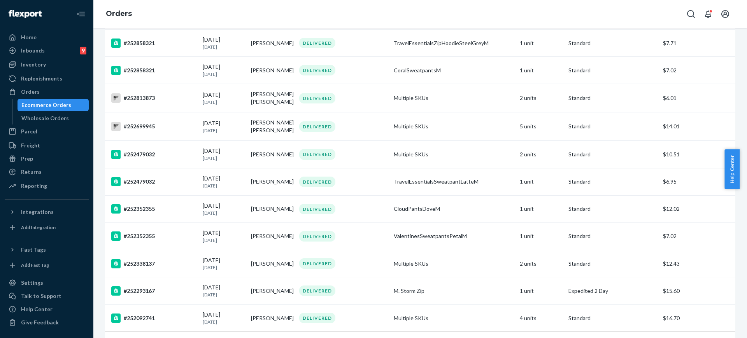
scroll to position [499, 0]
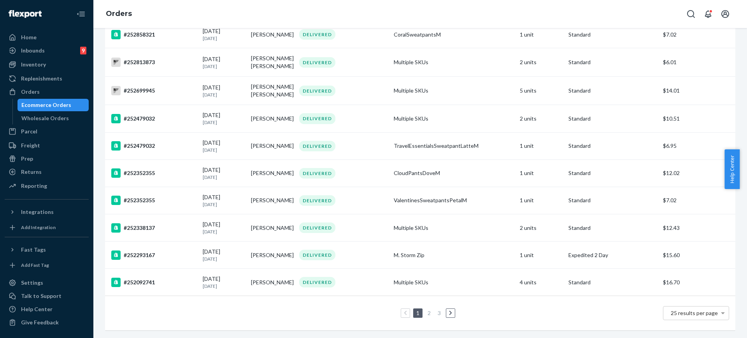
type input "[PERSON_NAME]"
